Goal: Task Accomplishment & Management: Manage account settings

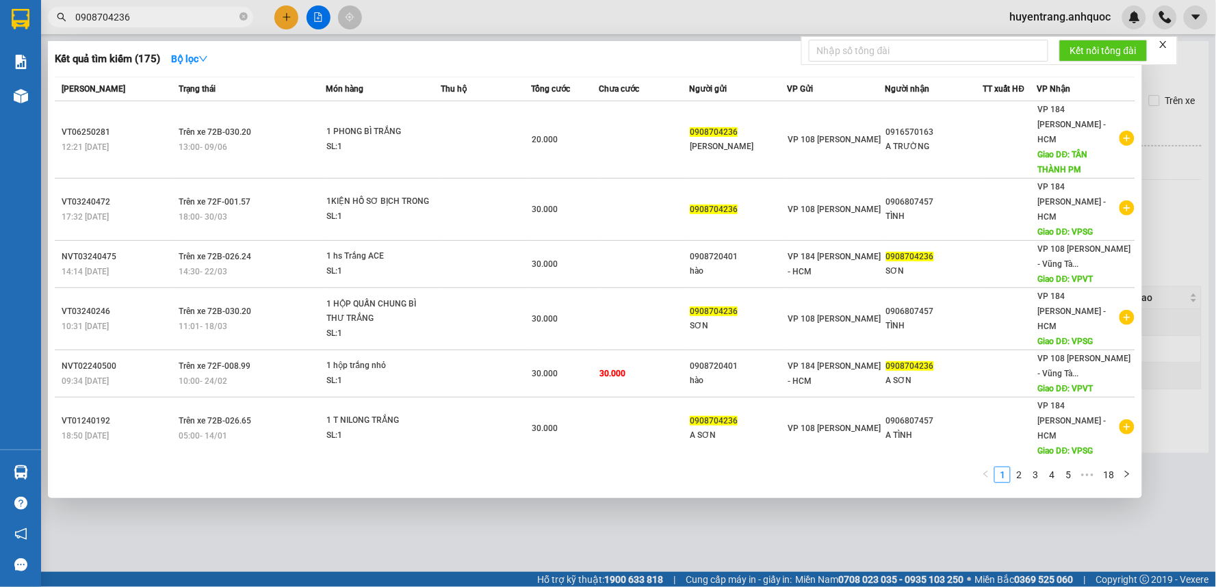
click at [243, 12] on icon "close-circle" at bounding box center [244, 16] width 8 height 8
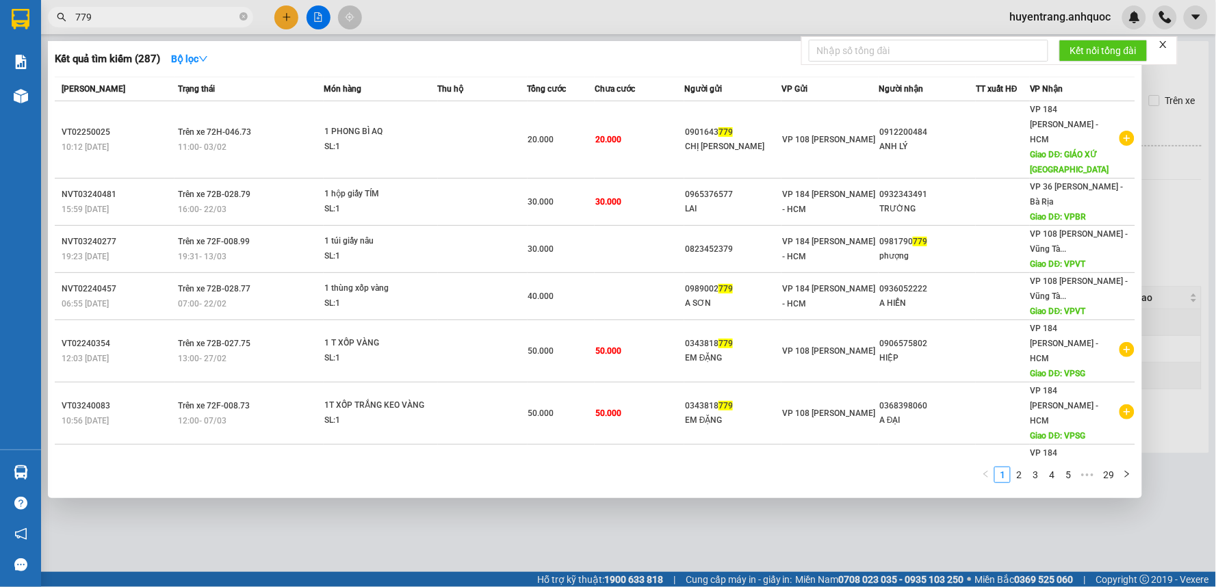
type input "779"
click at [440, 21] on div at bounding box center [608, 293] width 1216 height 587
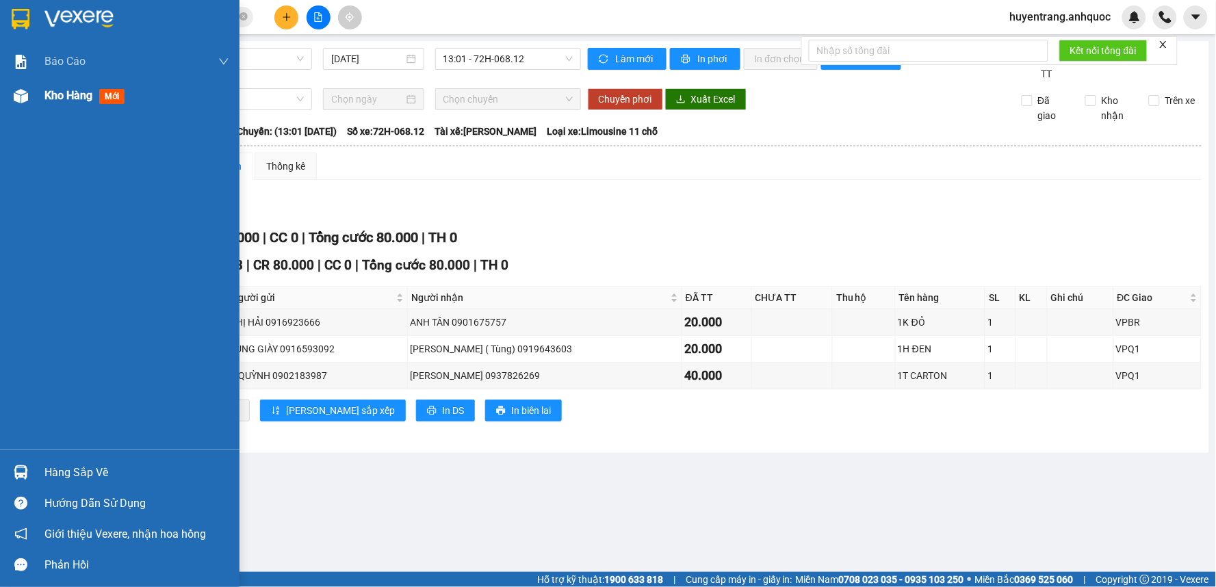
click at [9, 96] on div at bounding box center [21, 96] width 24 height 24
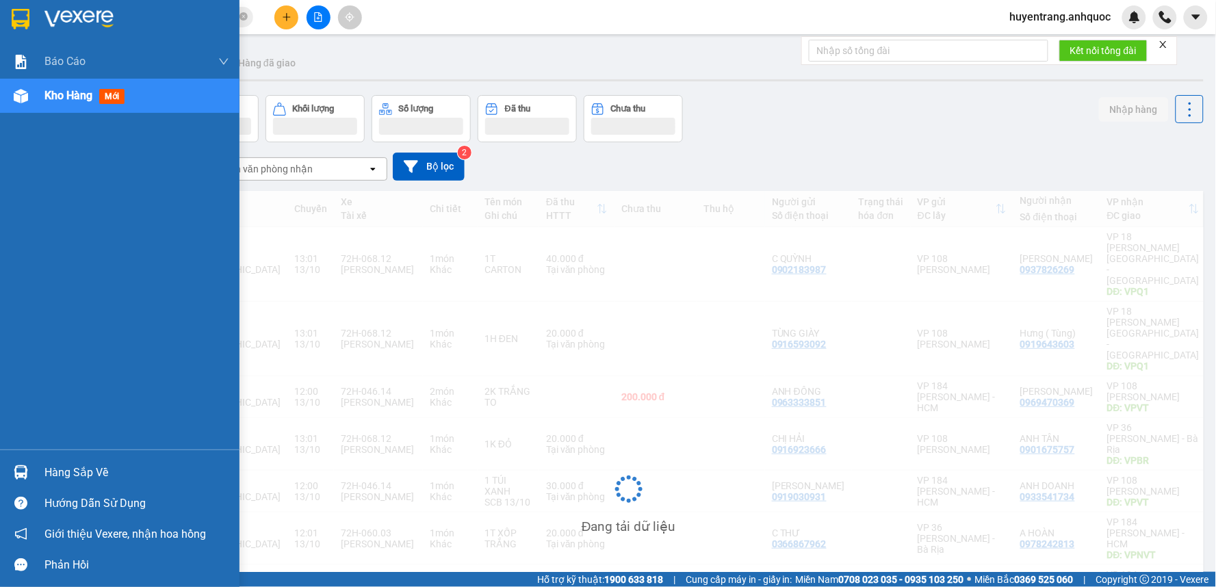
click at [101, 88] on div "Kho hàng mới" at bounding box center [87, 95] width 86 height 17
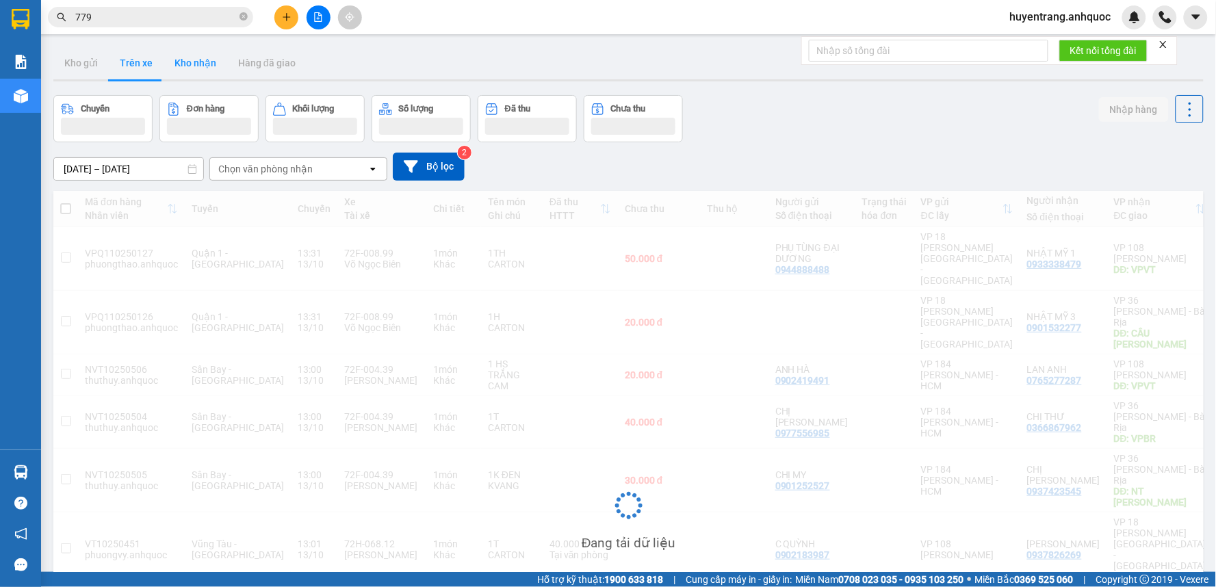
click at [201, 64] on button "Kho nhận" at bounding box center [196, 63] width 64 height 33
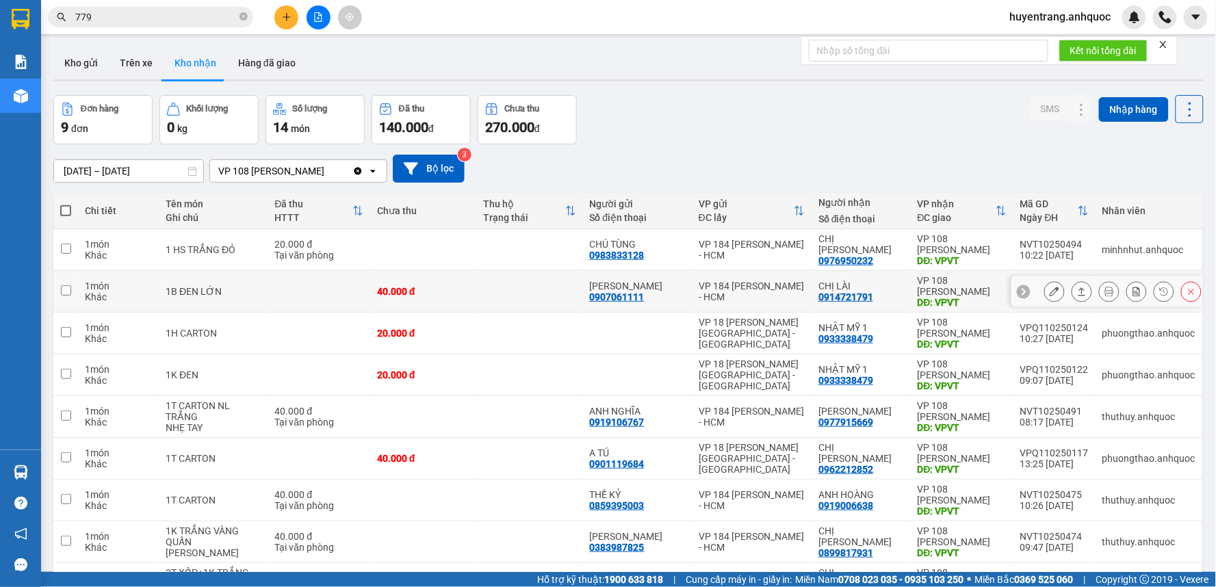
click at [776, 302] on div "VP 184 [PERSON_NAME] - HCM" at bounding box center [752, 292] width 106 height 22
checkbox input "true"
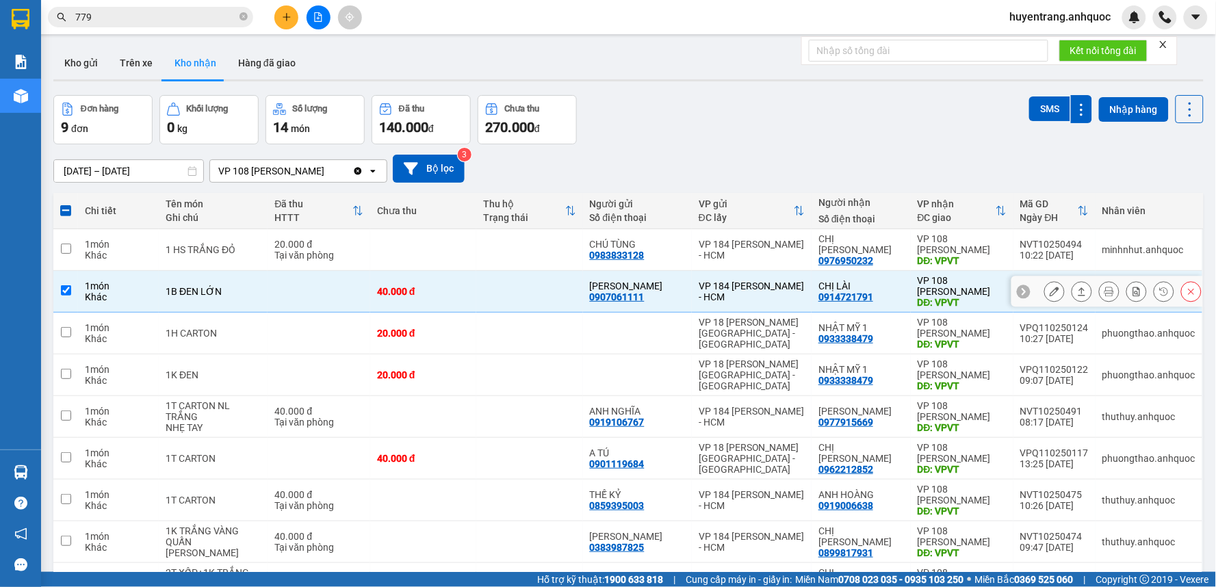
click at [1031, 295] on div at bounding box center [1107, 291] width 192 height 31
click at [1050, 296] on icon at bounding box center [1055, 292] width 10 height 10
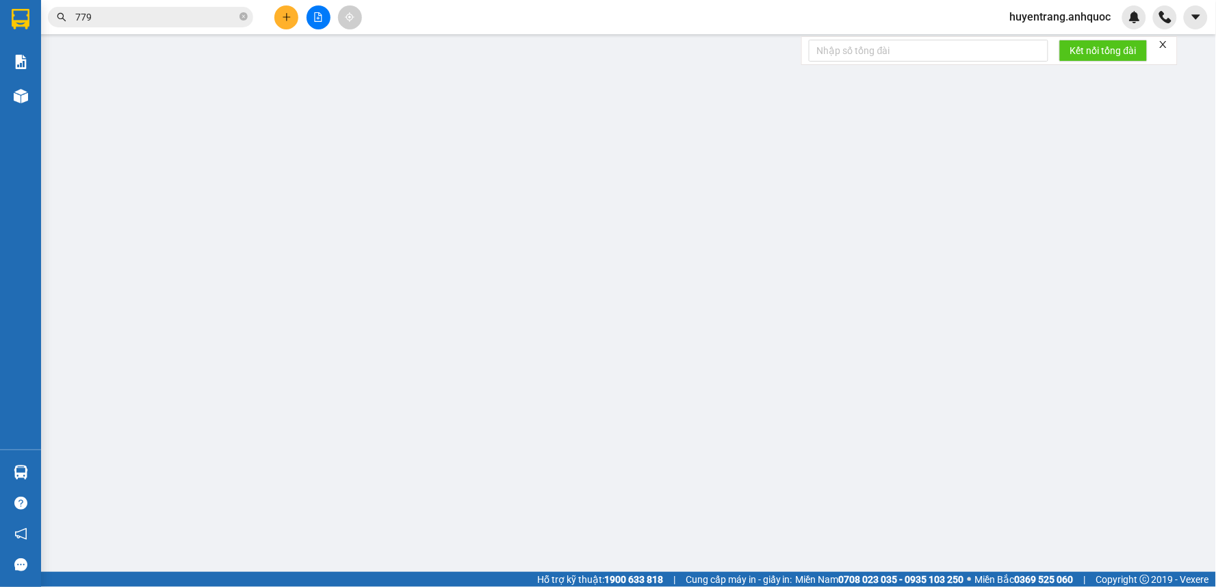
type input "0907061111"
type input "[PERSON_NAME]"
type input "0914721791"
type input "CHỊ LÀI"
type input "VPVT"
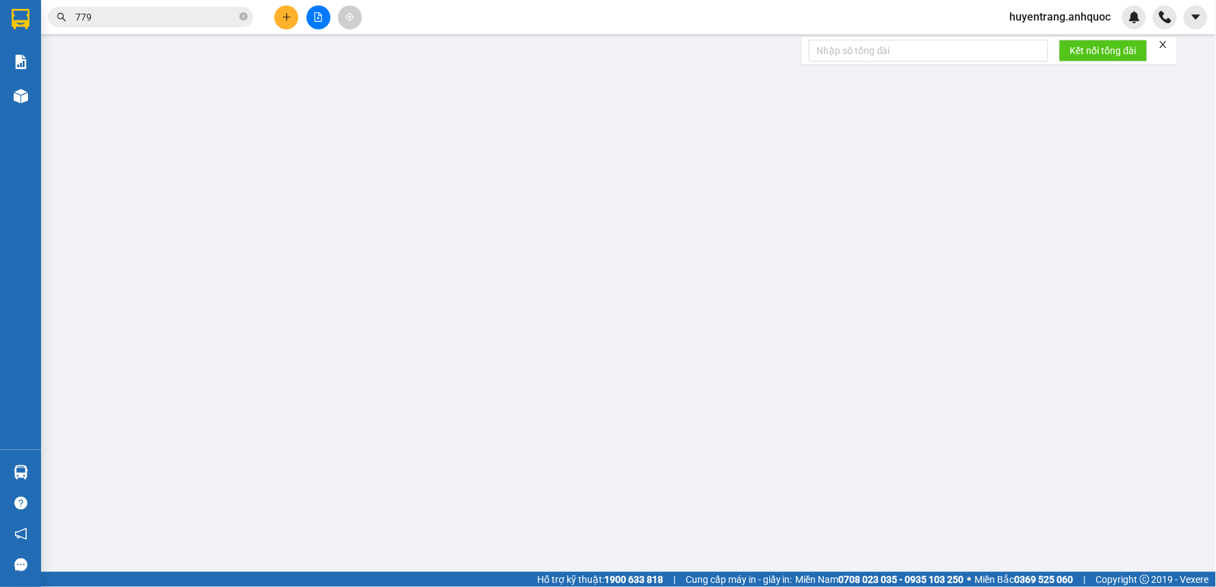
type input "40.000"
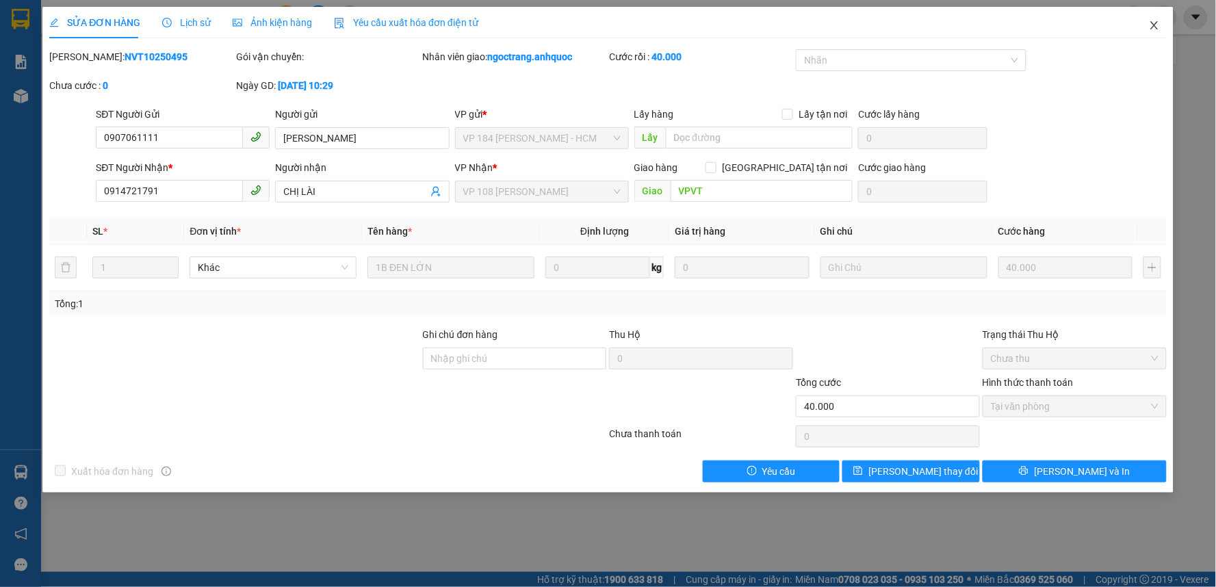
click at [1154, 18] on span "Close" at bounding box center [1154, 26] width 38 height 38
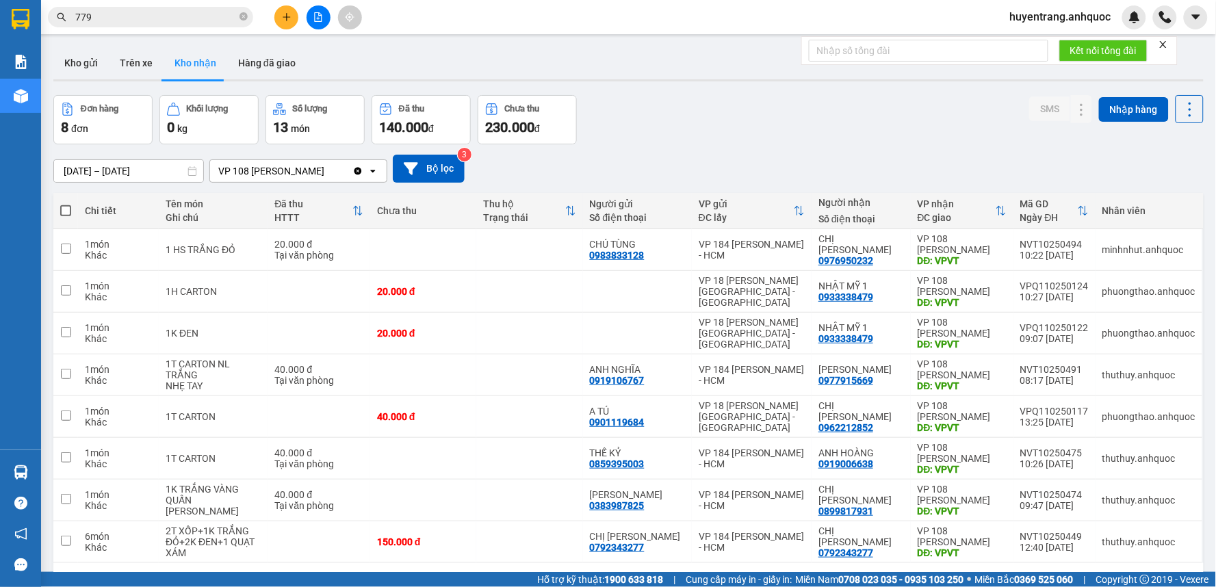
click at [144, 177] on div "ver 1.8.146 Kho gửi Trên xe Kho nhận Hàng đã giao Đơn hàng 8 đơn Khối lượng 0 k…" at bounding box center [628, 334] width 1161 height 587
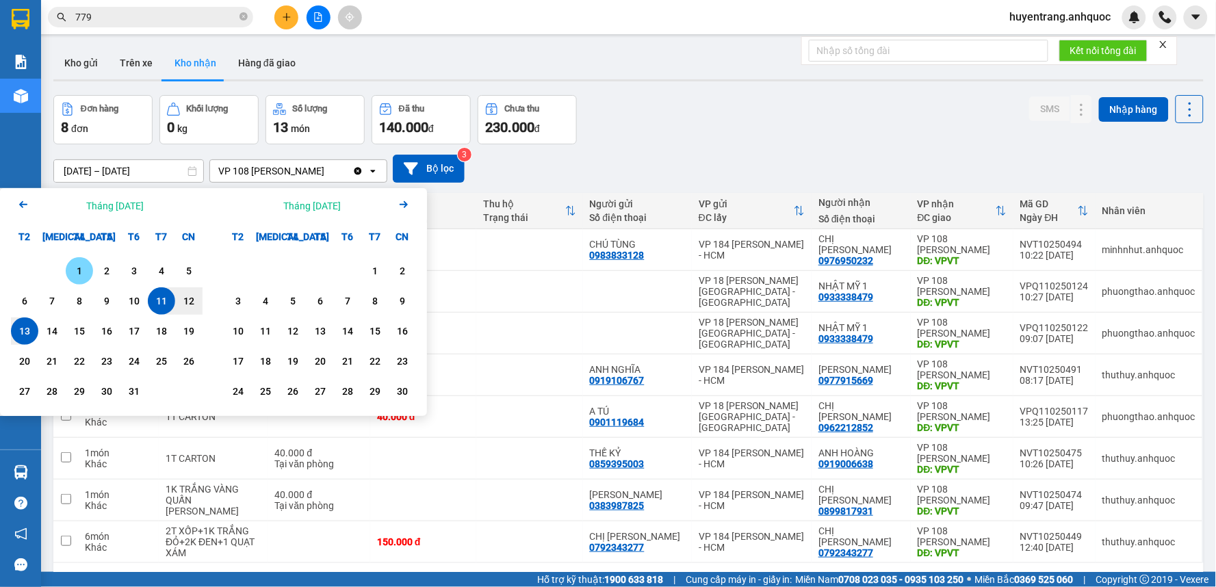
click at [76, 270] on div "1" at bounding box center [79, 271] width 19 height 16
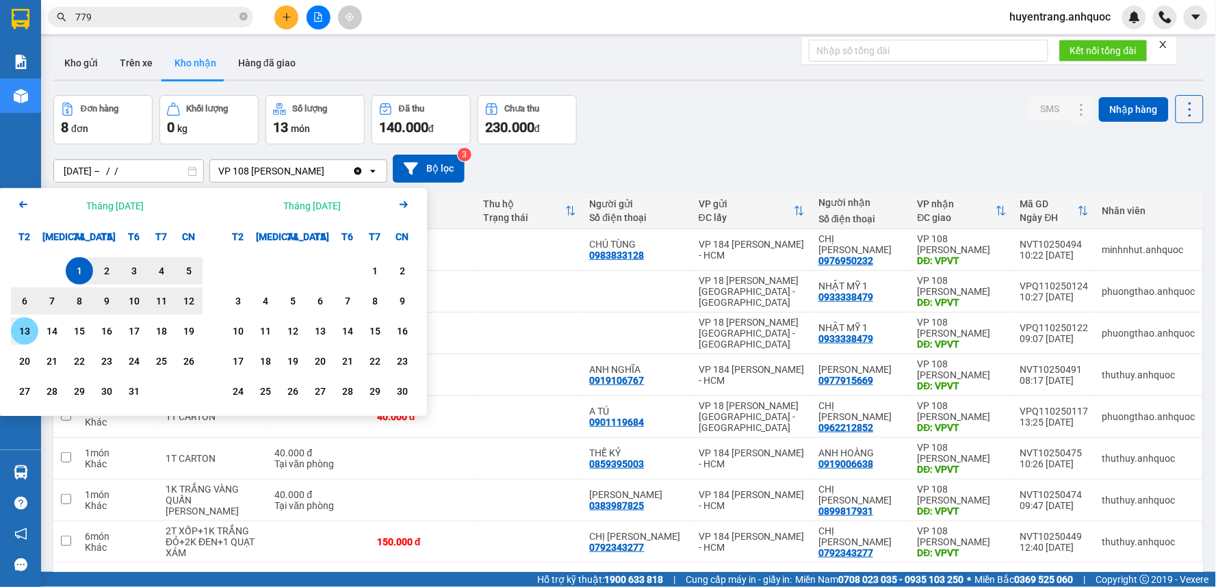
click at [27, 331] on div "13" at bounding box center [24, 331] width 19 height 16
type input "[DATE] – [DATE]"
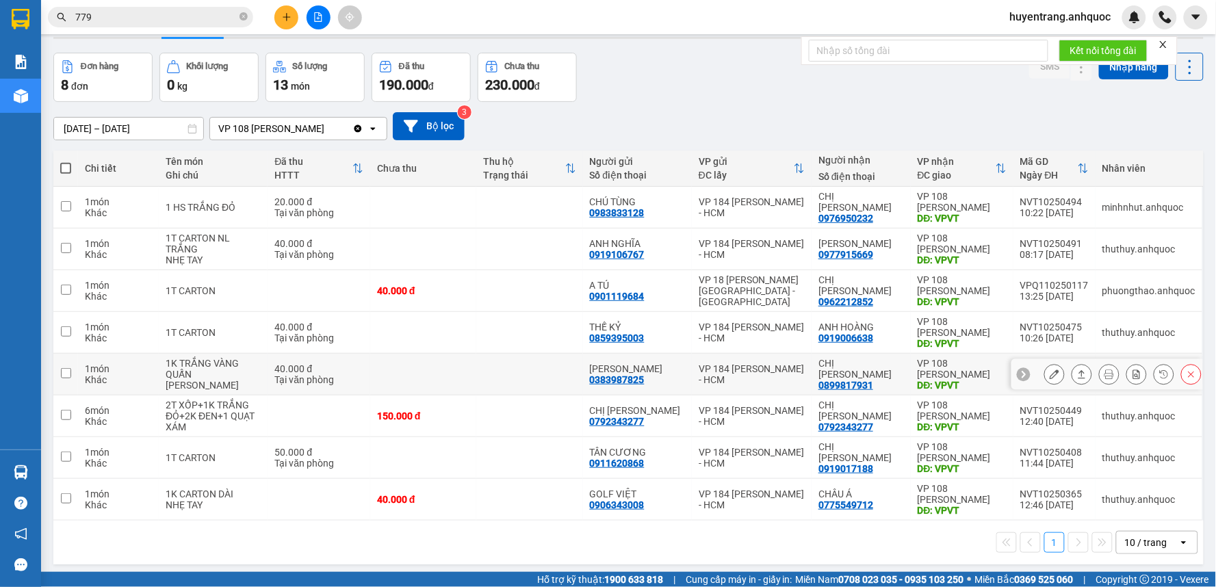
scroll to position [63, 0]
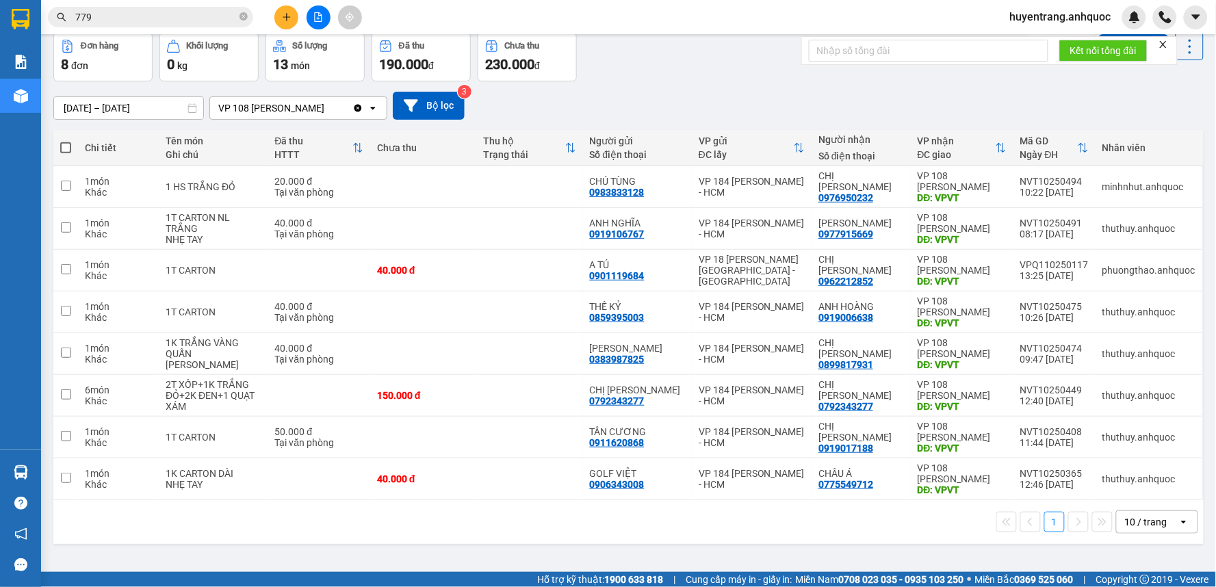
click at [1029, 21] on span "huyentrang.anhquoc" at bounding box center [1060, 16] width 123 height 17
click at [1045, 41] on span "Đăng xuất" at bounding box center [1067, 42] width 94 height 15
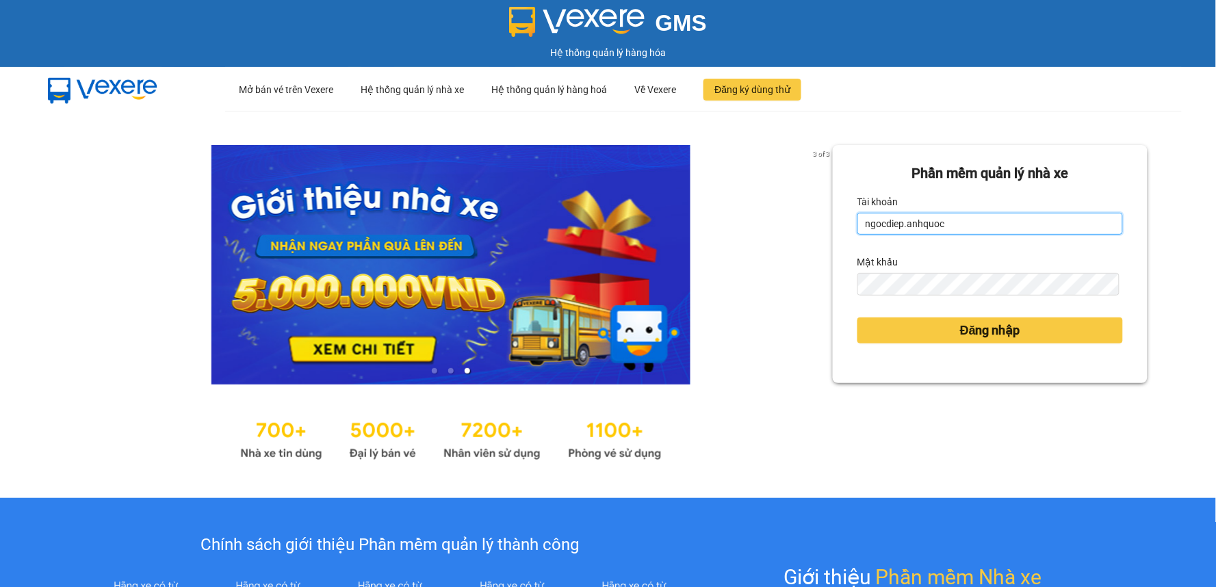
drag, startPoint x: 962, startPoint y: 227, endPoint x: 939, endPoint y: 233, distance: 23.4
click at [962, 227] on input "ngocdiep.anhquoc" at bounding box center [991, 224] width 266 height 22
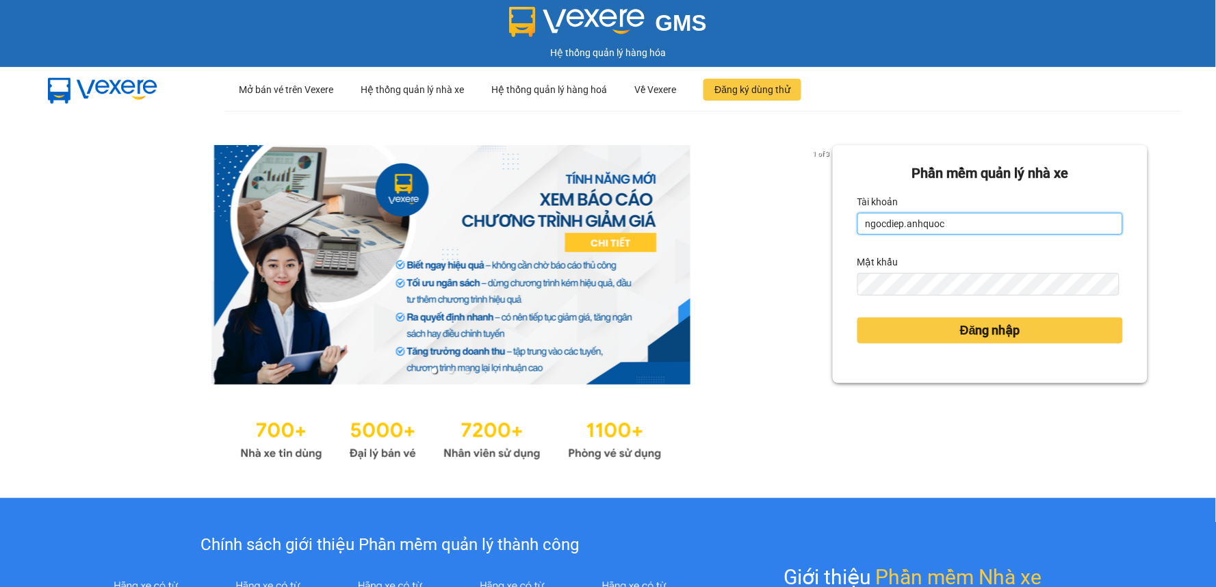
type input "ngochai.anhquoc"
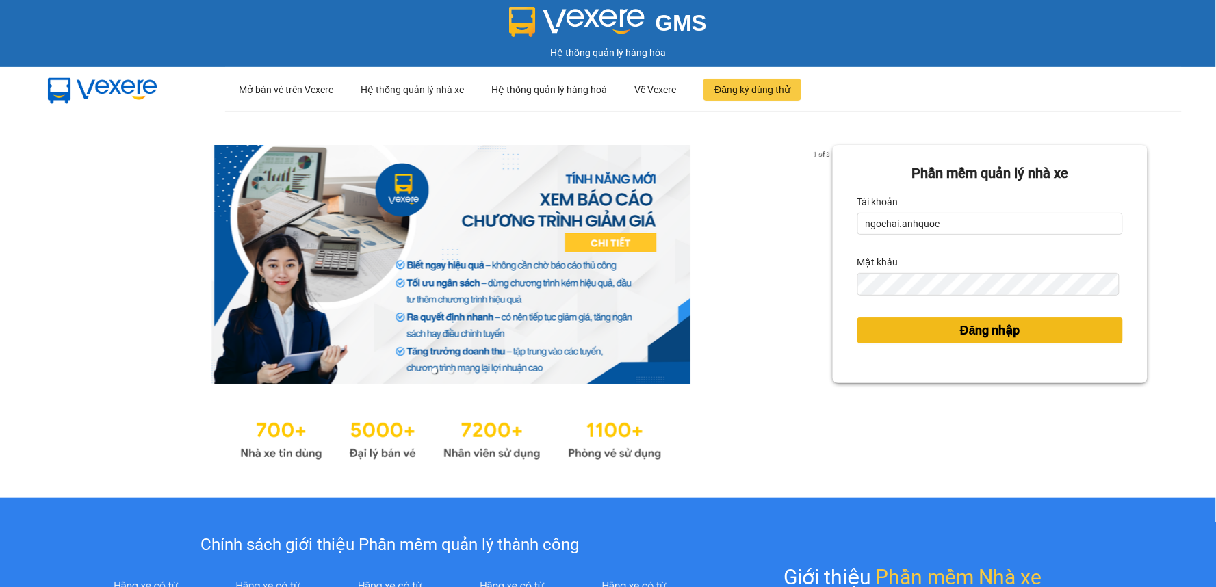
click at [961, 333] on span "Đăng nhập" at bounding box center [990, 330] width 60 height 19
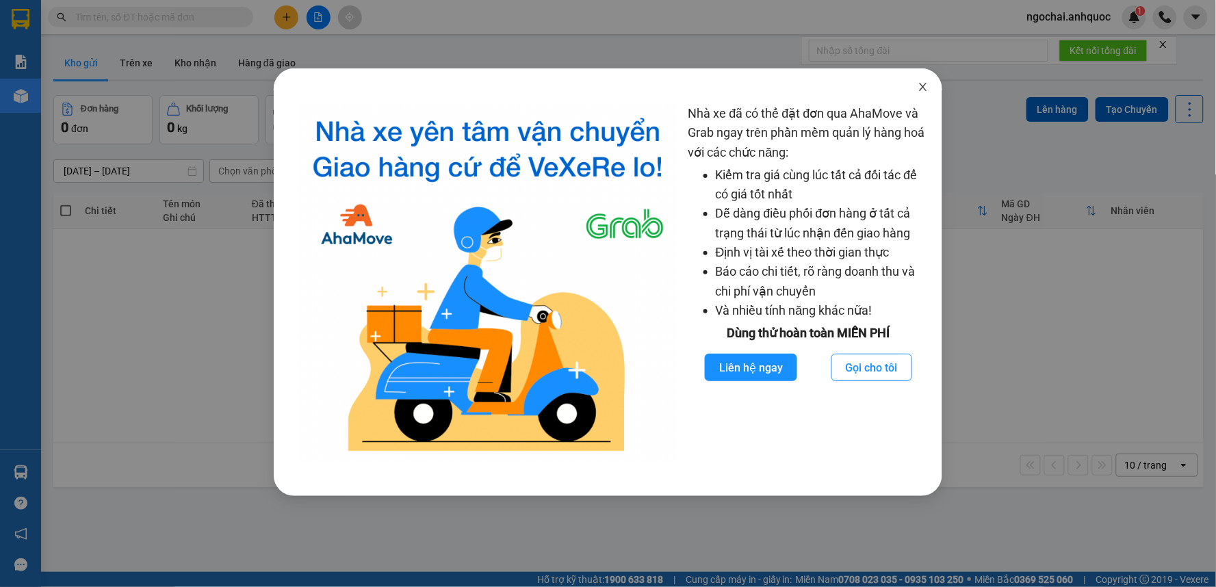
click at [927, 84] on icon "close" at bounding box center [923, 86] width 11 height 11
